Goal: Use online tool/utility

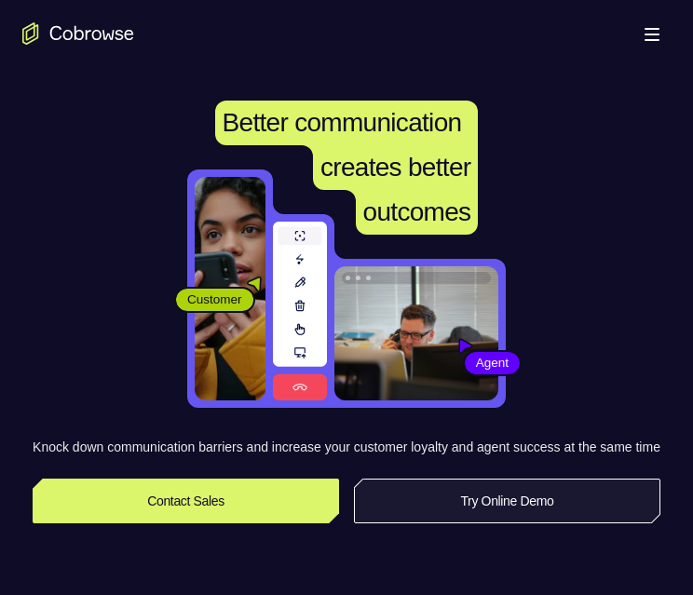
click at [599, 514] on link "Try Online Demo" at bounding box center [507, 500] width 306 height 45
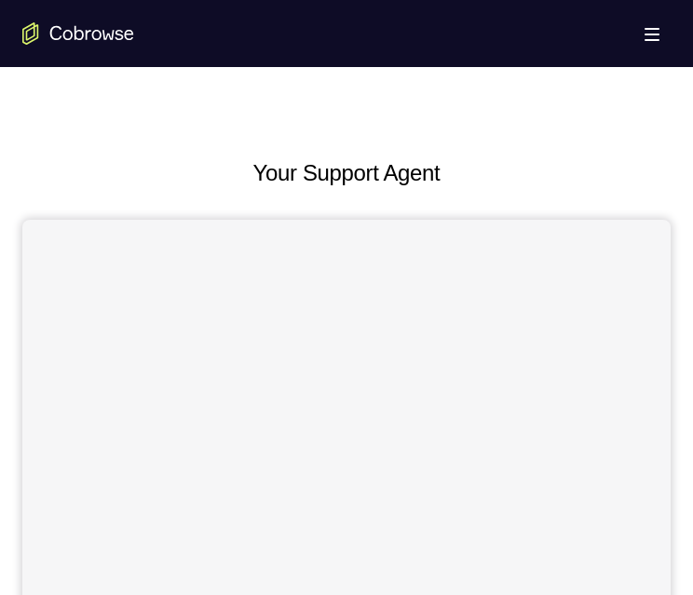
scroll to position [745, 0]
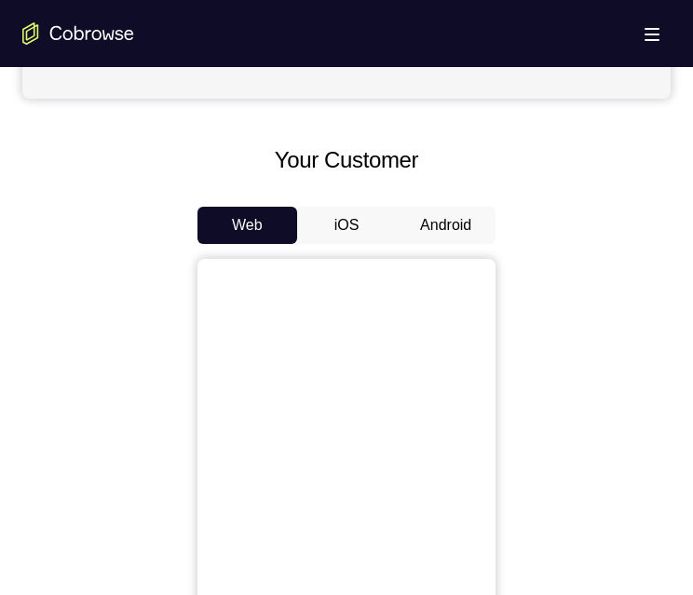
click at [432, 227] on button "Android" at bounding box center [446, 225] width 100 height 37
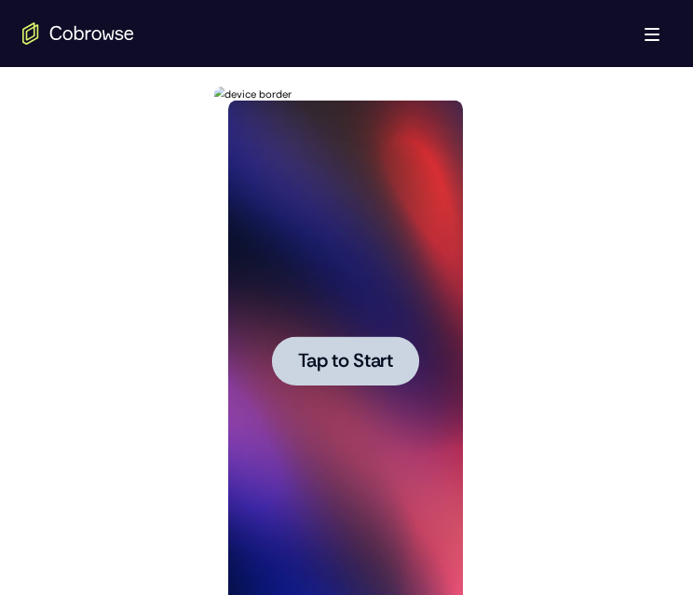
scroll to position [0, 0]
click at [376, 352] on span "Tap to Start" at bounding box center [344, 361] width 95 height 19
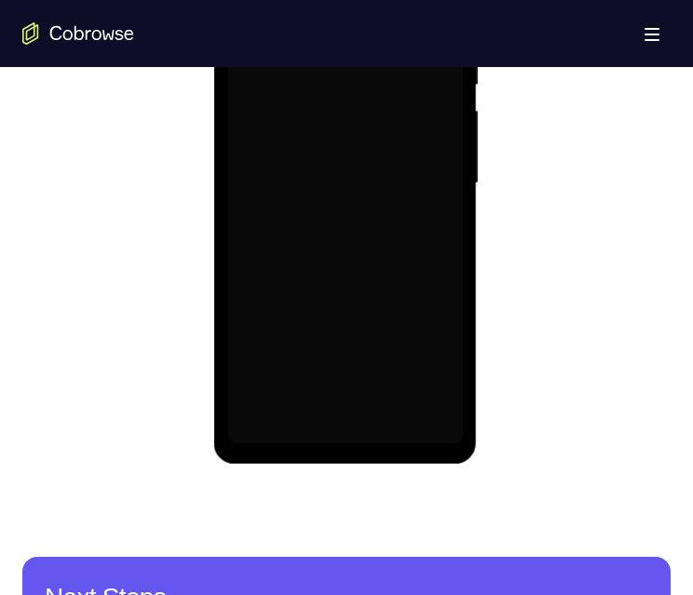
scroll to position [1117, 0]
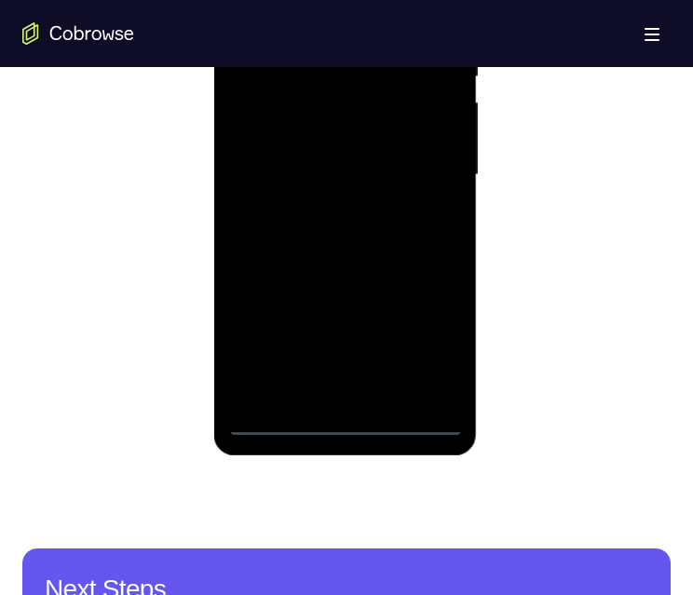
click at [351, 409] on div at bounding box center [344, 174] width 235 height 521
click at [356, 413] on div at bounding box center [344, 174] width 235 height 521
click at [357, 413] on div at bounding box center [344, 174] width 235 height 521
click at [356, 417] on div at bounding box center [344, 174] width 235 height 521
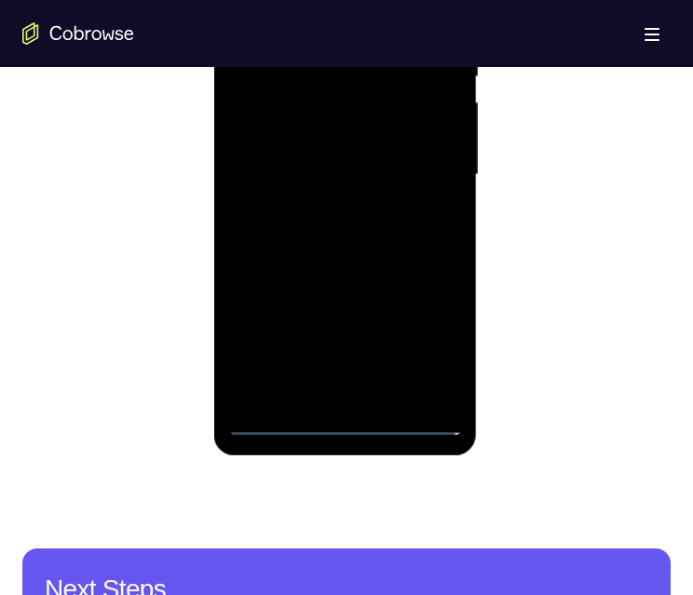
drag, startPoint x: 339, startPoint y: 262, endPoint x: 351, endPoint y: 110, distance: 153.1
click at [355, 111] on div at bounding box center [344, 174] width 235 height 521
click at [262, 149] on div at bounding box center [344, 174] width 235 height 521
click at [366, 190] on div at bounding box center [344, 174] width 235 height 521
click at [370, 394] on div at bounding box center [344, 174] width 235 height 521
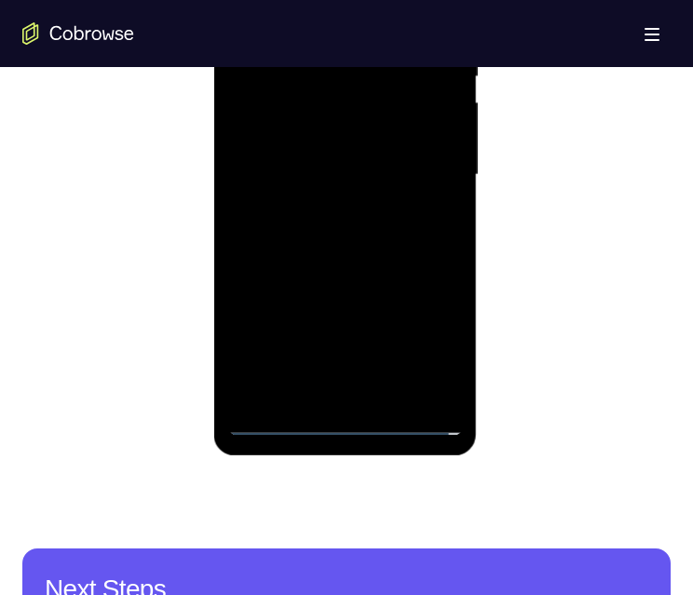
click at [338, 103] on div at bounding box center [344, 174] width 235 height 521
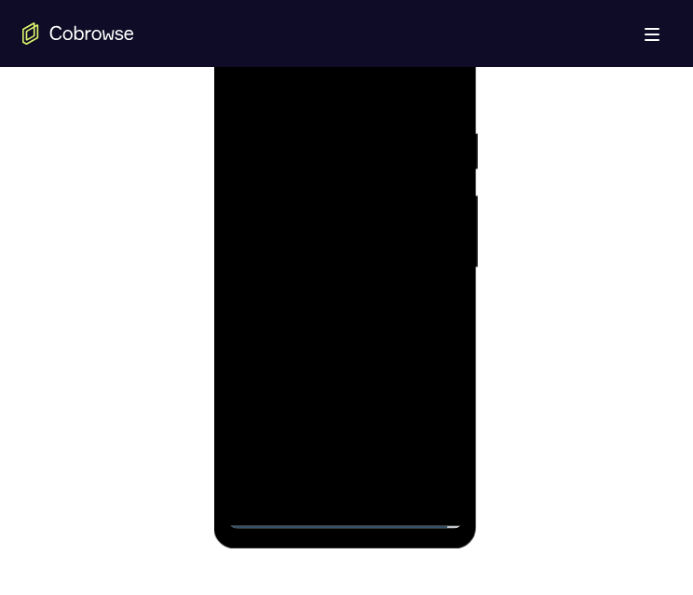
click at [349, 156] on div at bounding box center [344, 267] width 235 height 521
click at [337, 204] on div at bounding box center [344, 267] width 235 height 521
click at [426, 467] on div at bounding box center [344, 267] width 235 height 521
click at [429, 472] on div at bounding box center [344, 267] width 235 height 521
click at [392, 473] on div at bounding box center [344, 267] width 235 height 521
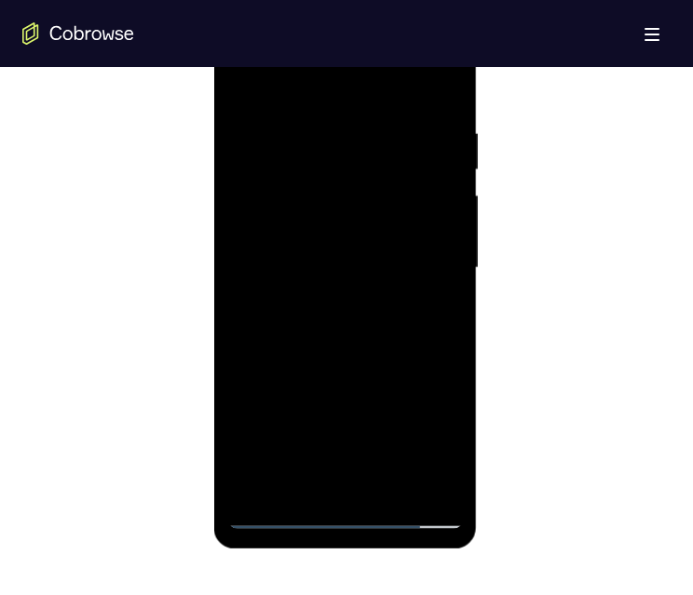
click at [433, 246] on div at bounding box center [344, 267] width 235 height 521
click at [389, 194] on div at bounding box center [344, 267] width 235 height 521
click at [284, 439] on div at bounding box center [344, 267] width 235 height 521
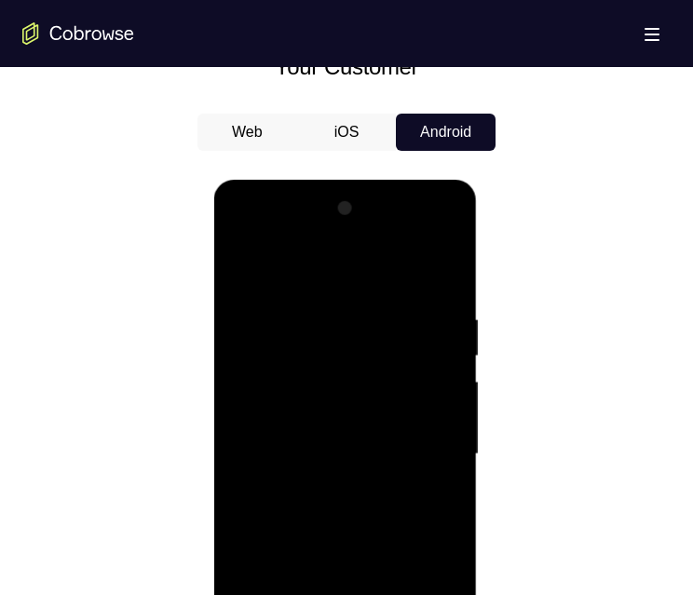
click at [424, 235] on div at bounding box center [344, 454] width 235 height 521
click at [248, 236] on div at bounding box center [344, 454] width 235 height 521
click at [254, 233] on div at bounding box center [344, 454] width 235 height 521
click at [254, 234] on div at bounding box center [344, 454] width 235 height 521
click at [294, 490] on div at bounding box center [344, 454] width 235 height 521
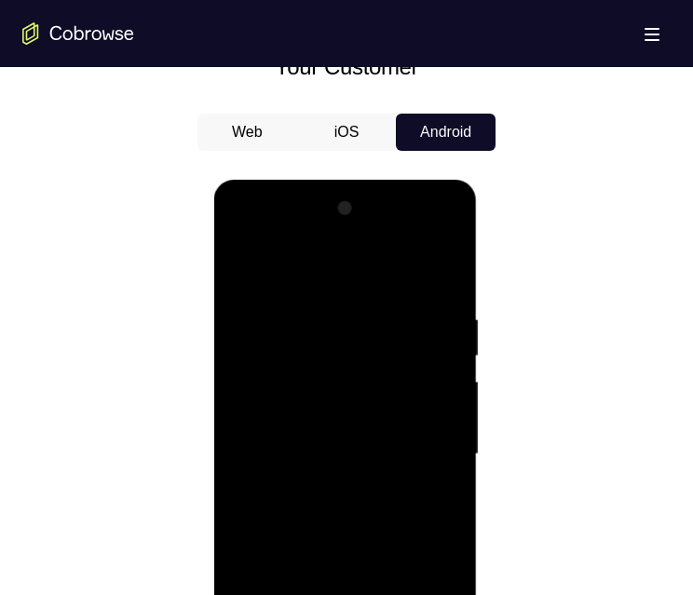
click at [334, 451] on div at bounding box center [344, 454] width 235 height 521
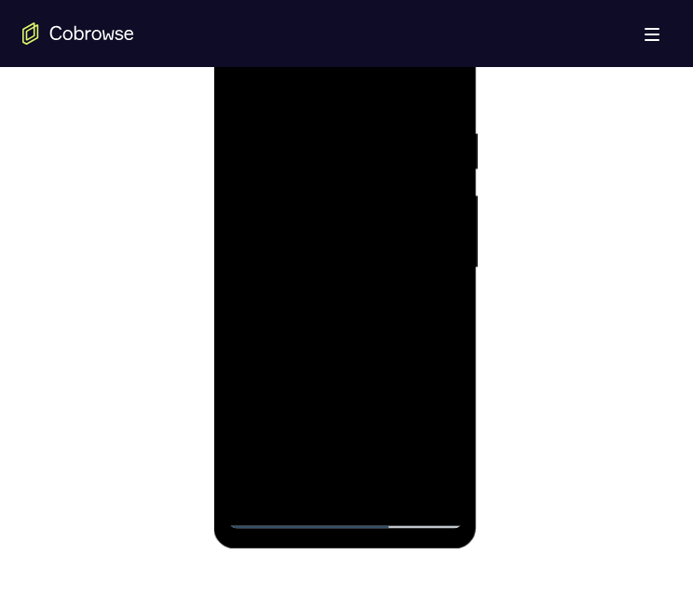
scroll to position [1210, 0]
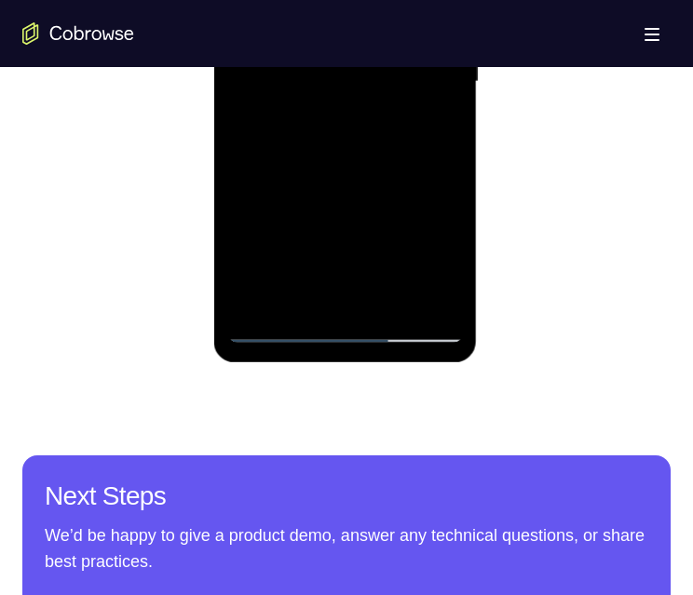
drag, startPoint x: 337, startPoint y: 168, endPoint x: 321, endPoint y: 73, distance: 96.3
click at [315, 48] on div at bounding box center [344, 81] width 235 height 521
drag, startPoint x: 340, startPoint y: 220, endPoint x: 347, endPoint y: 97, distance: 123.1
click at [348, 88] on div at bounding box center [344, 81] width 235 height 521
drag, startPoint x: 353, startPoint y: 161, endPoint x: 364, endPoint y: 67, distance: 94.7
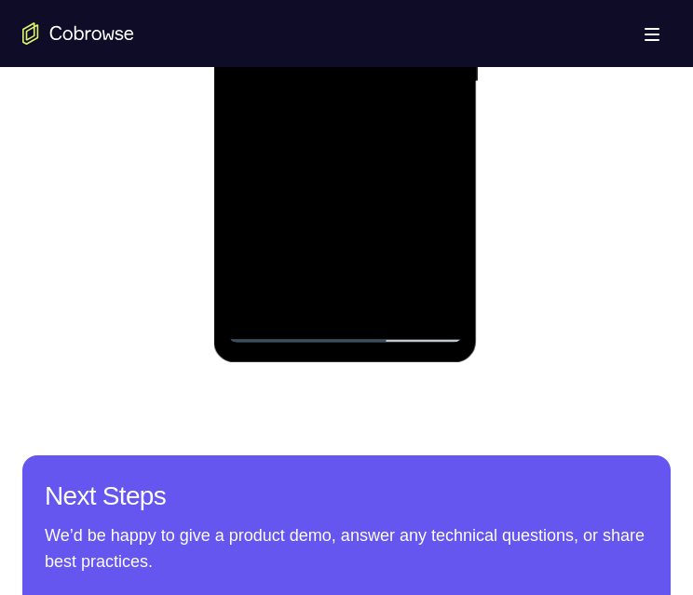
click at [365, 58] on div at bounding box center [344, 81] width 235 height 521
drag, startPoint x: 358, startPoint y: 141, endPoint x: 356, endPoint y: 109, distance: 31.8
click at [362, 87] on div at bounding box center [344, 81] width 235 height 521
drag, startPoint x: 347, startPoint y: 194, endPoint x: 363, endPoint y: 114, distance: 81.6
click at [365, 95] on div at bounding box center [344, 81] width 235 height 521
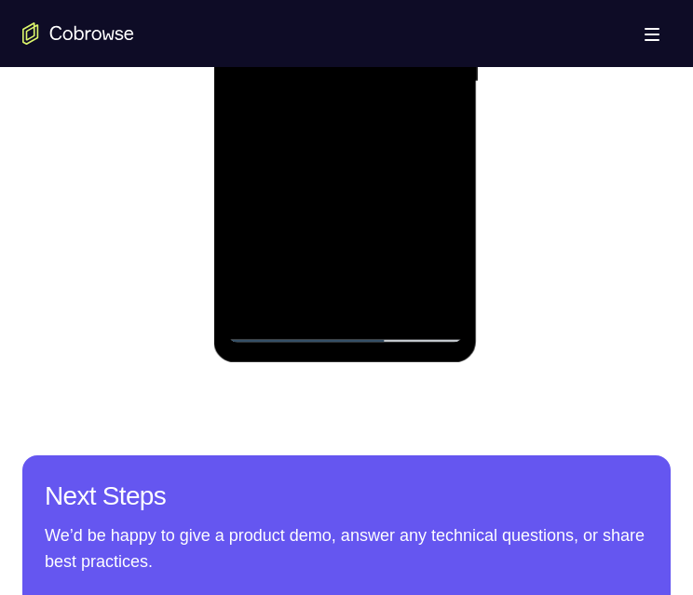
drag, startPoint x: 358, startPoint y: 156, endPoint x: 360, endPoint y: 115, distance: 41.0
click at [366, 81] on div at bounding box center [344, 81] width 235 height 521
drag, startPoint x: 346, startPoint y: 201, endPoint x: 367, endPoint y: 103, distance: 99.9
click at [367, 103] on div at bounding box center [344, 81] width 235 height 521
drag, startPoint x: 369, startPoint y: 227, endPoint x: 375, endPoint y: 132, distance: 95.2
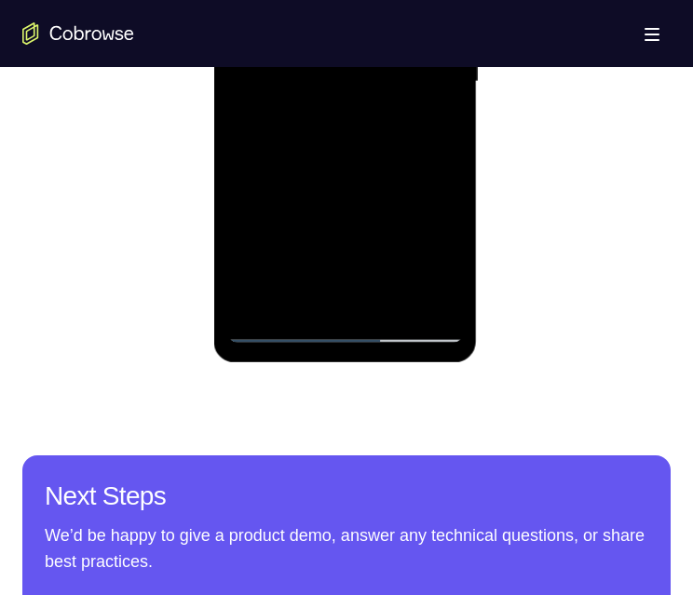
click at [378, 137] on div at bounding box center [344, 81] width 235 height 521
drag, startPoint x: 370, startPoint y: 219, endPoint x: 373, endPoint y: 175, distance: 43.8
click at [379, 101] on div at bounding box center [344, 81] width 235 height 521
drag, startPoint x: 383, startPoint y: 158, endPoint x: 383, endPoint y: 111, distance: 47.5
click at [383, 108] on div at bounding box center [344, 81] width 235 height 521
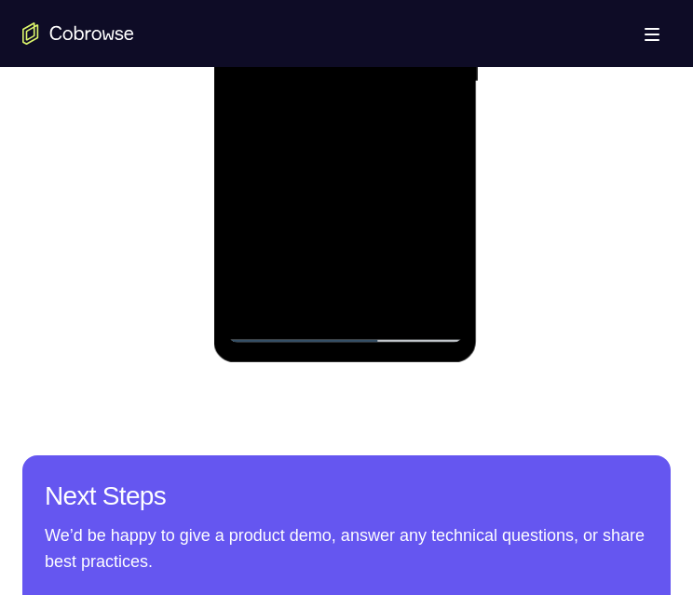
drag, startPoint x: 384, startPoint y: 103, endPoint x: 381, endPoint y: 144, distance: 41.1
click at [385, 82] on div at bounding box center [344, 81] width 235 height 521
drag, startPoint x: 377, startPoint y: 179, endPoint x: 382, endPoint y: 160, distance: 19.2
click at [386, 104] on div at bounding box center [344, 81] width 235 height 521
drag, startPoint x: 388, startPoint y: 116, endPoint x: 387, endPoint y: 87, distance: 28.9
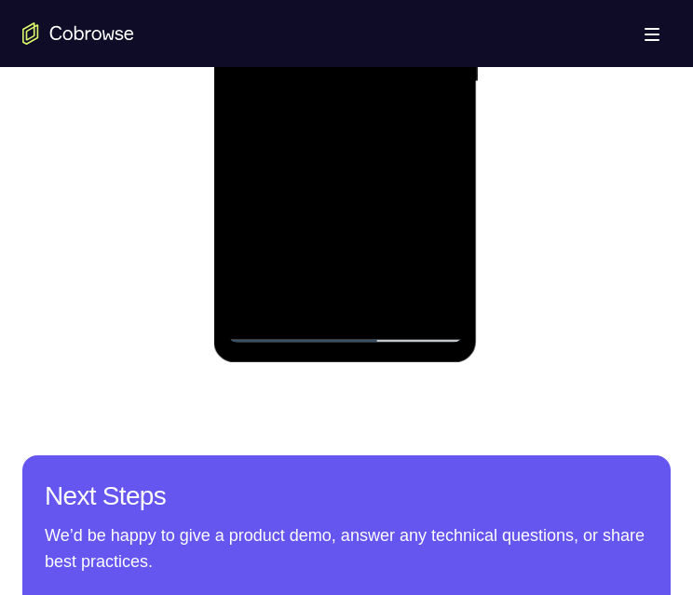
click at [389, 81] on div at bounding box center [344, 81] width 235 height 521
click at [393, 68] on div at bounding box center [344, 81] width 235 height 521
drag, startPoint x: 387, startPoint y: 180, endPoint x: 398, endPoint y: 156, distance: 25.8
click at [401, 89] on div at bounding box center [344, 81] width 235 height 521
drag, startPoint x: 396, startPoint y: 196, endPoint x: 394, endPoint y: 168, distance: 28.9
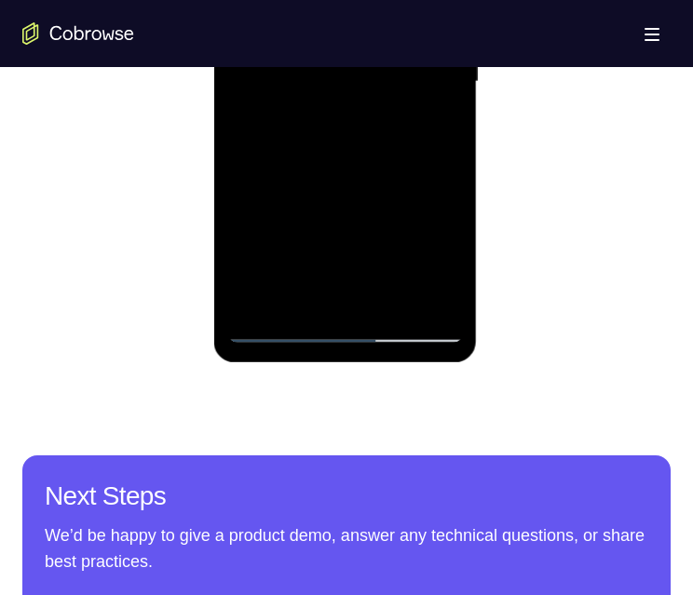
click at [411, 12] on div at bounding box center [344, 81] width 235 height 521
click at [401, 48] on div at bounding box center [344, 81] width 235 height 521
drag, startPoint x: 409, startPoint y: 133, endPoint x: 410, endPoint y: 96, distance: 37.3
click at [410, 93] on div at bounding box center [344, 81] width 235 height 521
drag, startPoint x: 399, startPoint y: 83, endPoint x: 617, endPoint y: -141, distance: 312.0
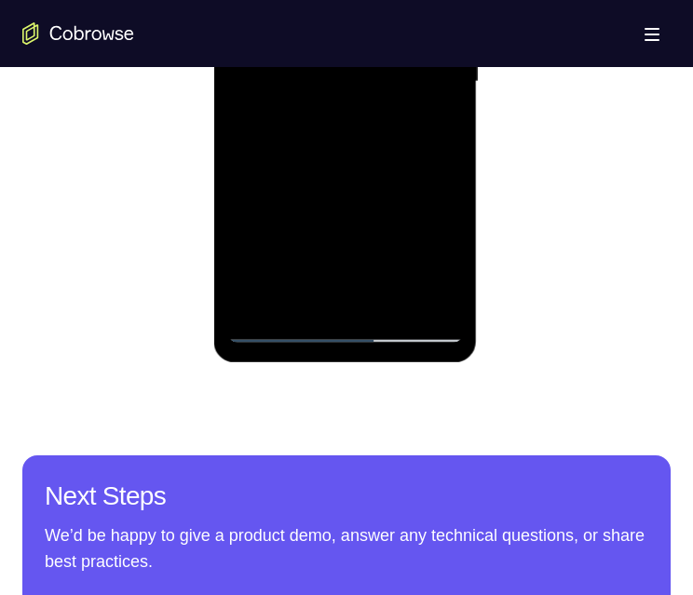
click at [402, 52] on div at bounding box center [344, 81] width 235 height 521
drag, startPoint x: 381, startPoint y: 179, endPoint x: 395, endPoint y: 175, distance: 14.4
click at [400, 64] on div at bounding box center [344, 81] width 235 height 521
drag, startPoint x: 392, startPoint y: 205, endPoint x: 391, endPoint y: 168, distance: 37.2
click at [410, 71] on div at bounding box center [344, 81] width 235 height 521
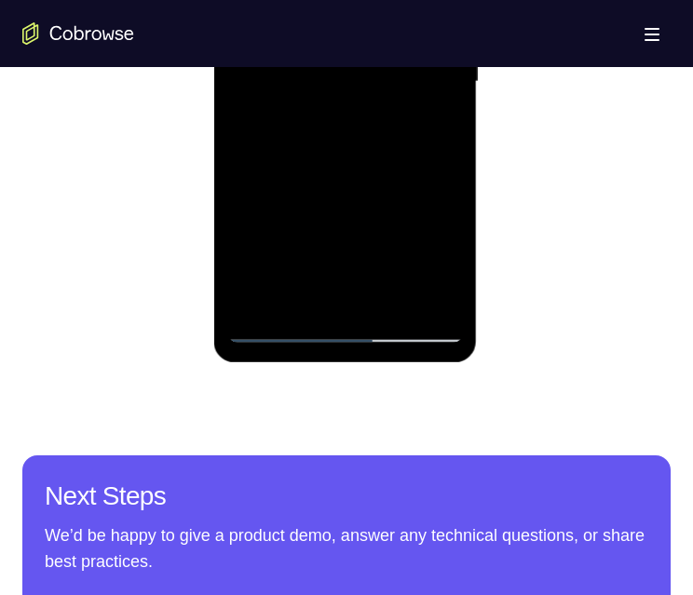
drag, startPoint x: 385, startPoint y: 190, endPoint x: 400, endPoint y: 101, distance: 90.6
click at [405, 71] on div at bounding box center [344, 81] width 235 height 521
drag, startPoint x: 403, startPoint y: 97, endPoint x: 396, endPoint y: 151, distance: 54.5
click at [411, 52] on div at bounding box center [344, 81] width 235 height 521
drag, startPoint x: 396, startPoint y: 111, endPoint x: 379, endPoint y: 184, distance: 75.4
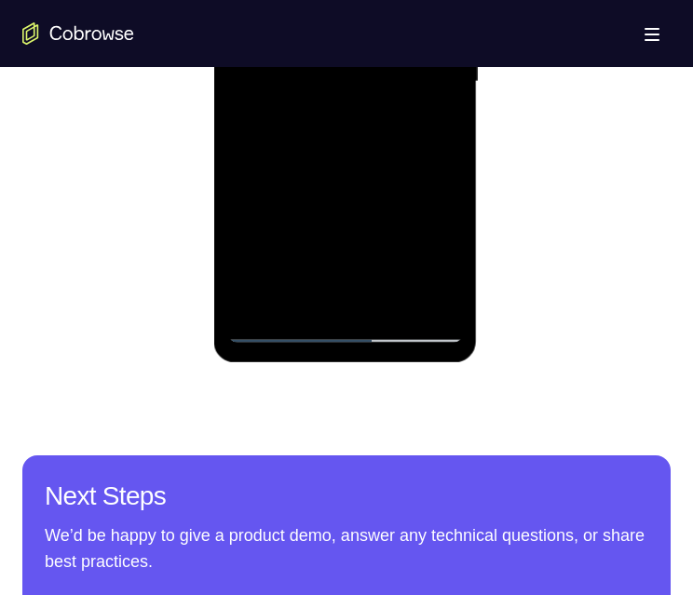
click at [409, 67] on div at bounding box center [344, 81] width 235 height 521
drag, startPoint x: 379, startPoint y: 184, endPoint x: 378, endPoint y: 105, distance: 79.1
click at [384, 53] on div at bounding box center [344, 81] width 235 height 521
drag, startPoint x: 354, startPoint y: 217, endPoint x: 354, endPoint y: 187, distance: 29.8
click at [380, 82] on div at bounding box center [344, 81] width 235 height 521
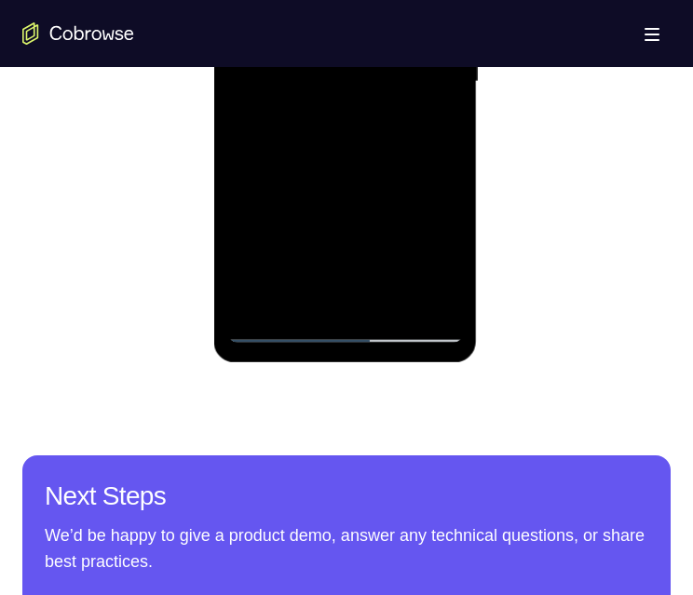
drag, startPoint x: 373, startPoint y: 54, endPoint x: 365, endPoint y: 131, distance: 77.7
click at [373, 54] on div at bounding box center [344, 81] width 235 height 521
drag, startPoint x: 358, startPoint y: 177, endPoint x: 369, endPoint y: 101, distance: 76.1
click at [370, 79] on div at bounding box center [344, 81] width 235 height 521
click at [379, 58] on div at bounding box center [344, 81] width 235 height 521
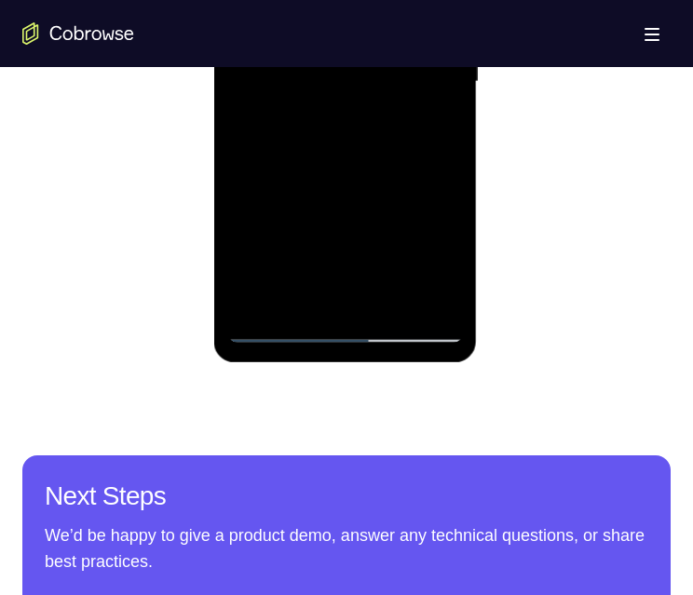
drag, startPoint x: 341, startPoint y: 186, endPoint x: 590, endPoint y: -127, distance: 400.1
click at [377, 60] on div at bounding box center [344, 81] width 235 height 521
drag, startPoint x: 381, startPoint y: 69, endPoint x: 356, endPoint y: 170, distance: 104.5
click at [385, 27] on div at bounding box center [344, 81] width 235 height 521
drag, startPoint x: 351, startPoint y: 185, endPoint x: 367, endPoint y: 129, distance: 58.0
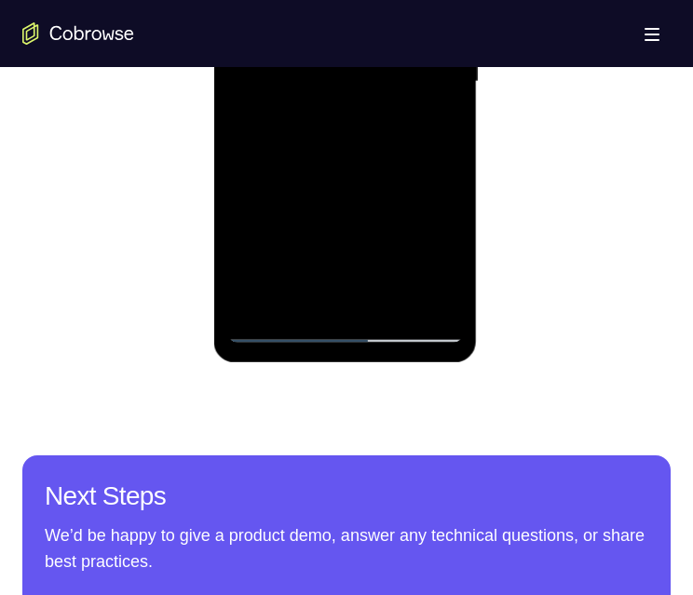
click at [383, 22] on div at bounding box center [344, 81] width 235 height 521
drag, startPoint x: 342, startPoint y: 249, endPoint x: 373, endPoint y: 67, distance: 184.2
click at [373, 34] on div at bounding box center [344, 81] width 235 height 521
drag
click at [351, 0] on div at bounding box center [344, 81] width 235 height 521
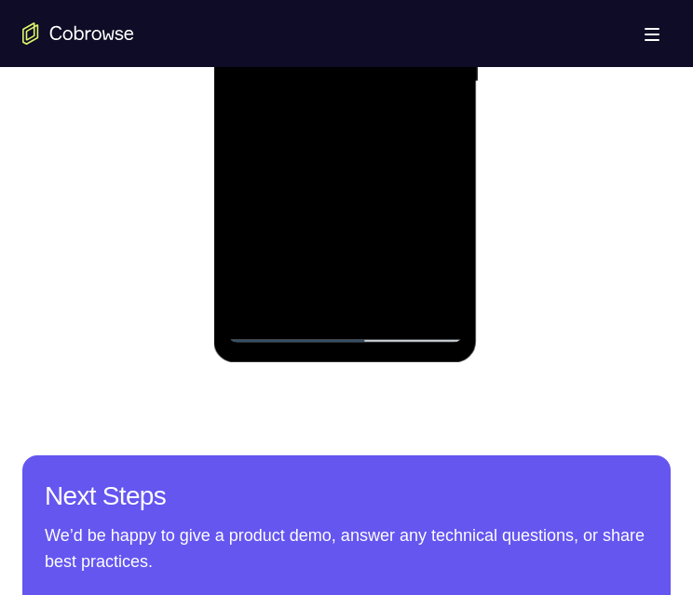
click at [337, 79] on div at bounding box center [344, 81] width 235 height 521
click at [356, 42] on div at bounding box center [344, 81] width 235 height 521
click at [369, 42] on div at bounding box center [344, 81] width 235 height 521
click at [377, 54] on div at bounding box center [344, 81] width 235 height 521
click at [369, 53] on div at bounding box center [344, 81] width 235 height 521
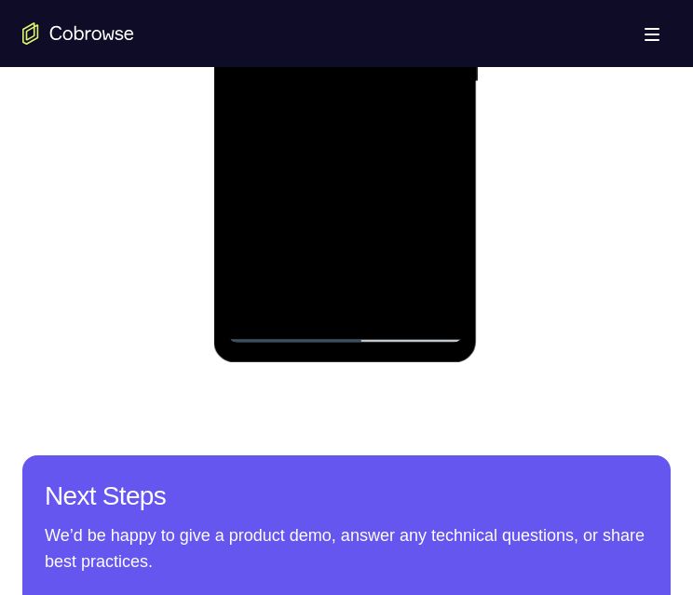
click at [381, 50] on div at bounding box center [344, 81] width 235 height 521
click at [396, 7] on div at bounding box center [344, 81] width 235 height 521
click at [360, 85] on div at bounding box center [344, 81] width 235 height 521
click at [346, 63] on div at bounding box center [344, 81] width 235 height 521
click at [352, 63] on div at bounding box center [344, 81] width 235 height 521
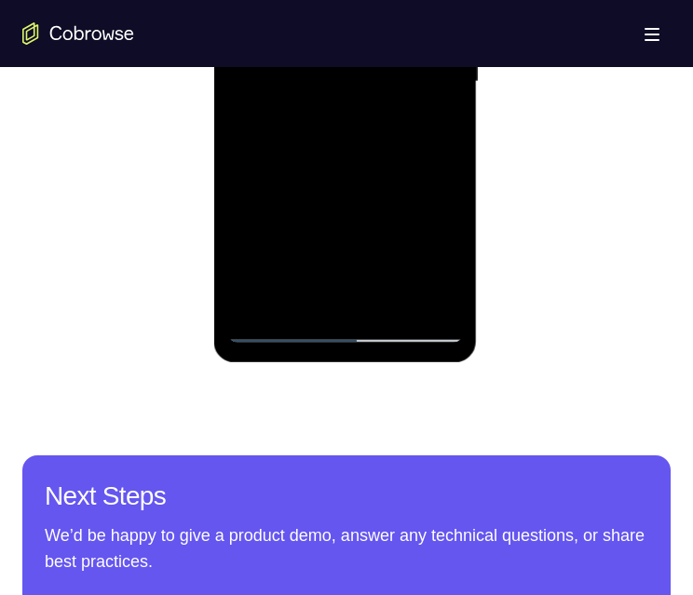
click at [355, 46] on div at bounding box center [344, 81] width 235 height 521
click at [350, 23] on div at bounding box center [344, 81] width 235 height 521
click at [336, 49] on div at bounding box center [344, 81] width 235 height 521
click at [352, 26] on div at bounding box center [344, 81] width 235 height 521
click at [347, 60] on div at bounding box center [344, 81] width 235 height 521
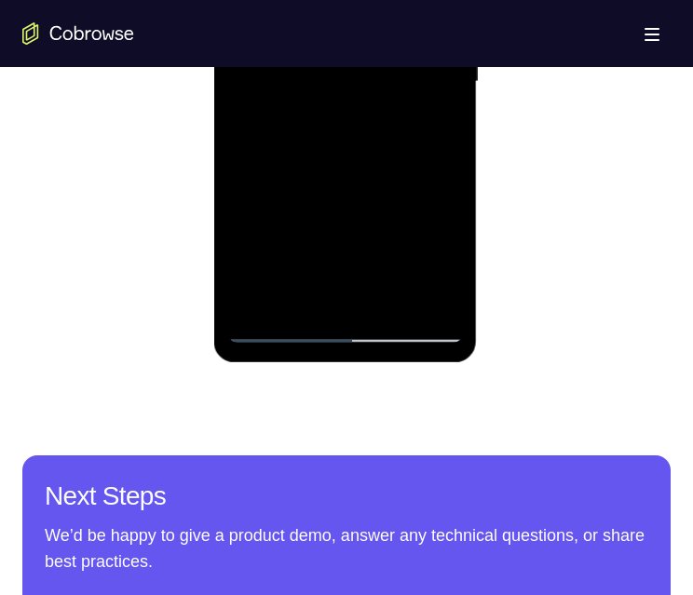
click at [356, 43] on div at bounding box center [344, 81] width 235 height 521
click at [363, 28] on div at bounding box center [344, 81] width 235 height 521
click at [358, 16] on div at bounding box center [344, 81] width 235 height 521
click at [357, 66] on div at bounding box center [344, 81] width 235 height 521
click at [354, 61] on div at bounding box center [344, 81] width 235 height 521
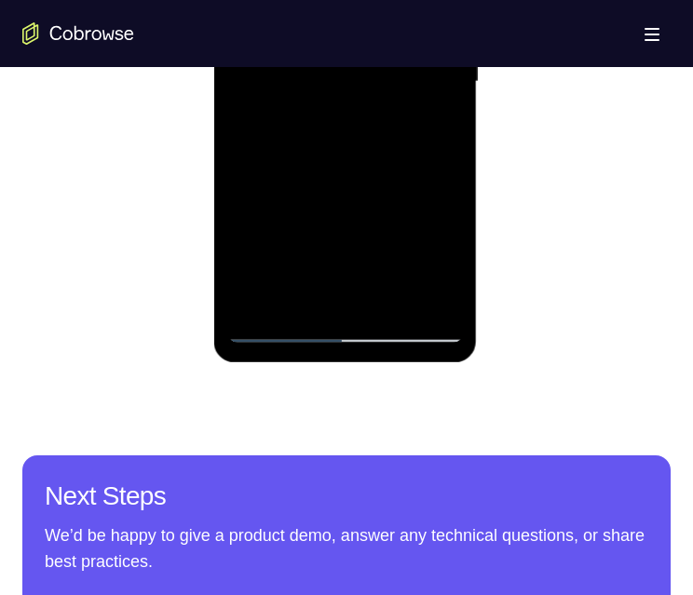
click at [370, 31] on div at bounding box center [344, 81] width 235 height 521
click at [424, 71] on div at bounding box center [344, 81] width 235 height 521
click at [374, 134] on div at bounding box center [344, 81] width 235 height 521
click at [369, 138] on div at bounding box center [344, 81] width 235 height 521
click at [361, 106] on div at bounding box center [344, 81] width 235 height 521
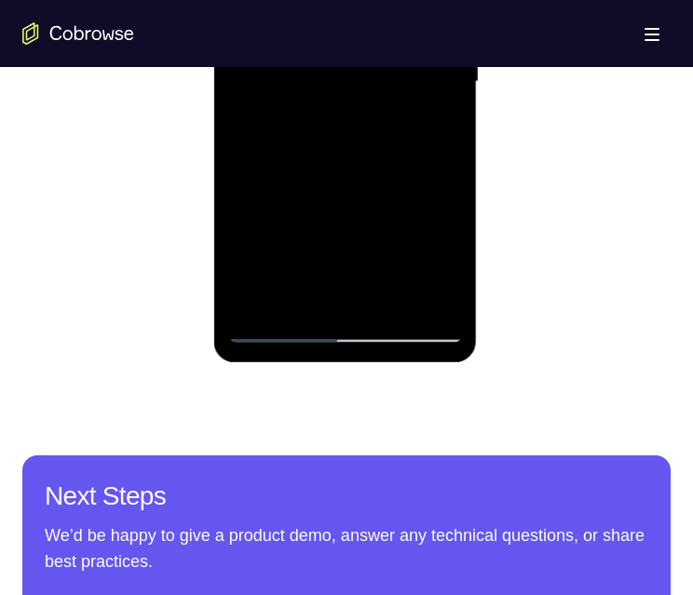
click at [357, 128] on div at bounding box center [344, 81] width 235 height 521
click at [356, 114] on div at bounding box center [344, 81] width 235 height 521
click at [349, 74] on div at bounding box center [344, 81] width 235 height 521
click at [352, 86] on div at bounding box center [344, 81] width 235 height 521
click at [317, 72] on div at bounding box center [344, 81] width 235 height 521
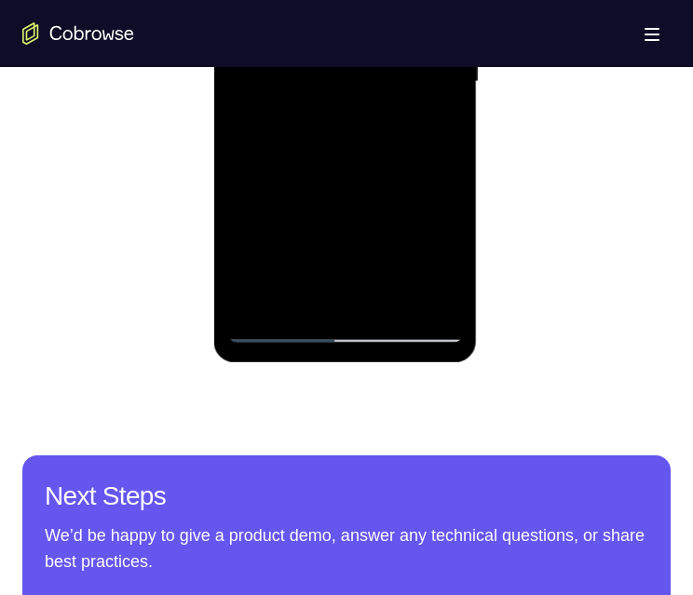
click at [355, 46] on div at bounding box center [344, 81] width 235 height 521
click at [357, 34] on div at bounding box center [344, 81] width 235 height 521
click at [333, 45] on div at bounding box center [344, 81] width 235 height 521
click at [351, 92] on div at bounding box center [344, 81] width 235 height 521
click at [340, 83] on div at bounding box center [344, 81] width 235 height 521
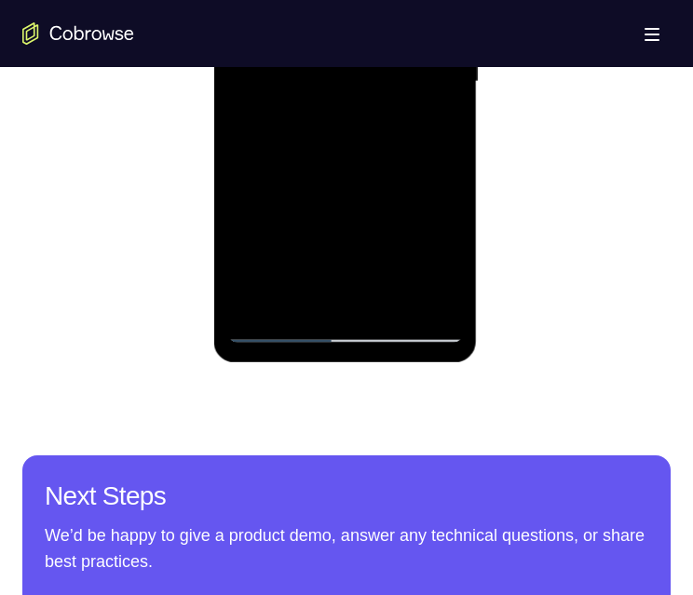
click at [339, 73] on div at bounding box center [344, 81] width 235 height 521
click at [336, 64] on div at bounding box center [344, 81] width 235 height 521
click at [319, 82] on div at bounding box center [344, 81] width 235 height 521
click at [340, 97] on div at bounding box center [344, 81] width 235 height 521
click at [356, 86] on div at bounding box center [344, 81] width 235 height 521
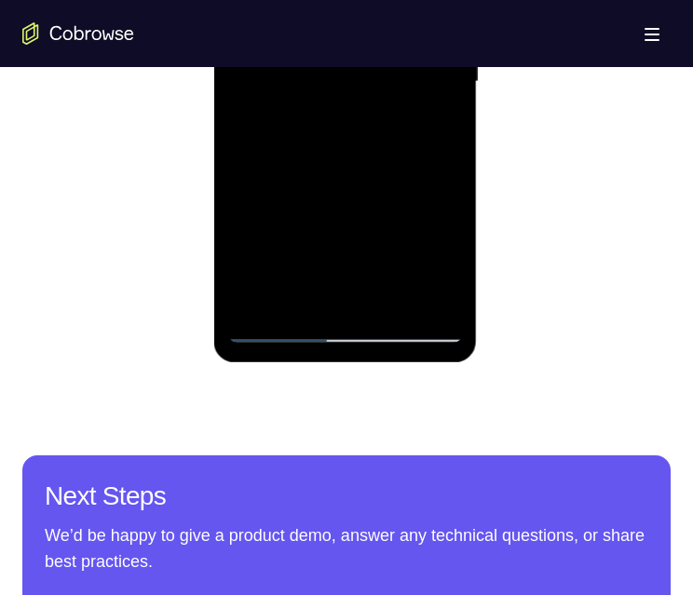
click at [362, 224] on div at bounding box center [344, 81] width 235 height 521
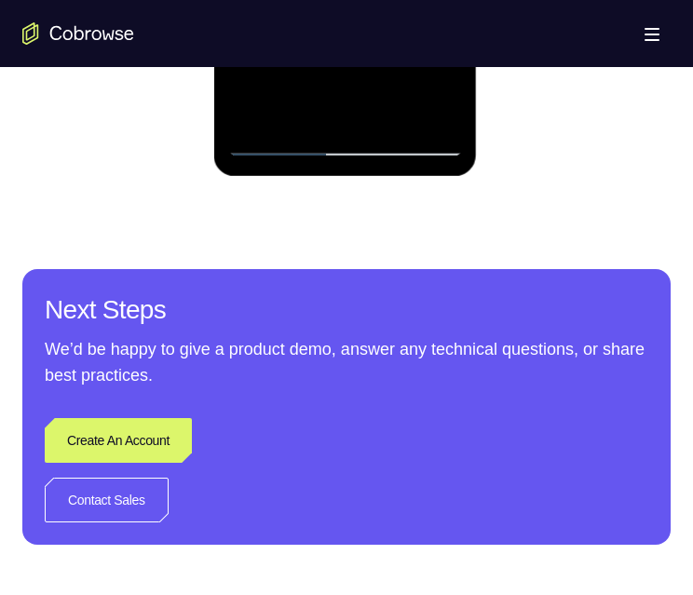
scroll to position [1117, 0]
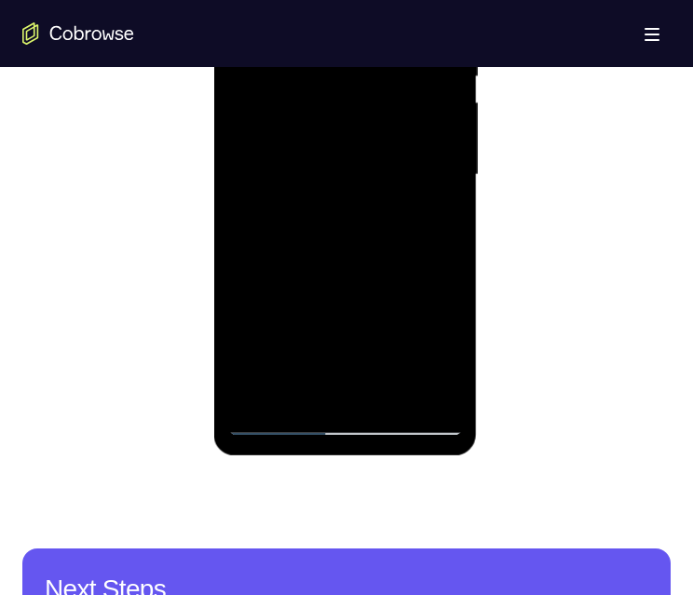
click at [369, 128] on div at bounding box center [344, 174] width 235 height 521
click at [379, 120] on div at bounding box center [344, 174] width 235 height 521
click at [387, 108] on div at bounding box center [344, 174] width 235 height 521
click at [380, 90] on div at bounding box center [344, 174] width 235 height 521
click at [381, 75] on div at bounding box center [344, 174] width 235 height 521
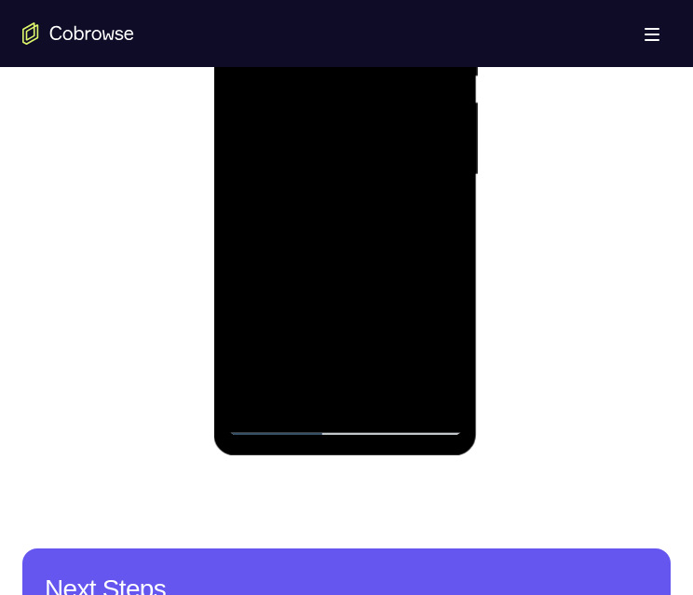
click at [362, 72] on div at bounding box center [344, 174] width 235 height 521
click at [358, 93] on div at bounding box center [344, 174] width 235 height 521
click at [347, 67] on div at bounding box center [344, 174] width 235 height 521
click at [356, 128] on div at bounding box center [344, 174] width 235 height 521
click at [351, 128] on div at bounding box center [344, 174] width 235 height 521
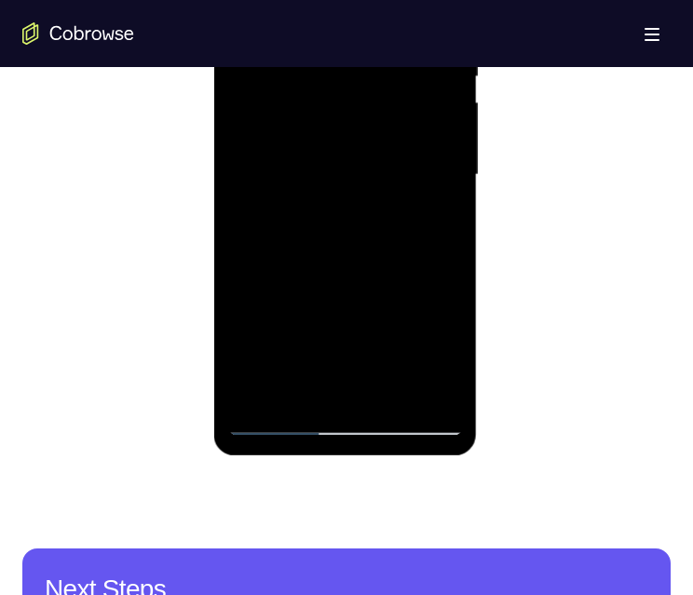
click at [322, 180] on div at bounding box center [344, 174] width 235 height 521
click at [279, 341] on div at bounding box center [344, 174] width 235 height 521
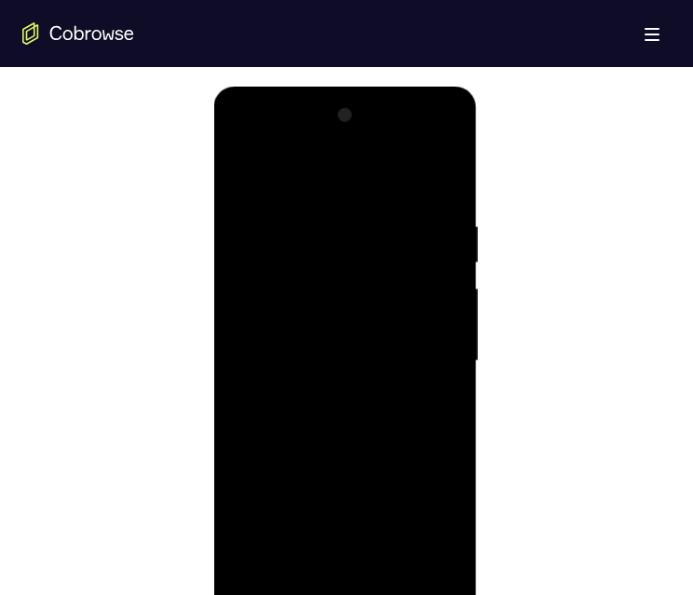
click at [426, 141] on div at bounding box center [344, 361] width 235 height 521
click at [242, 144] on div at bounding box center [344, 361] width 235 height 521
